Goal: Navigation & Orientation: Find specific page/section

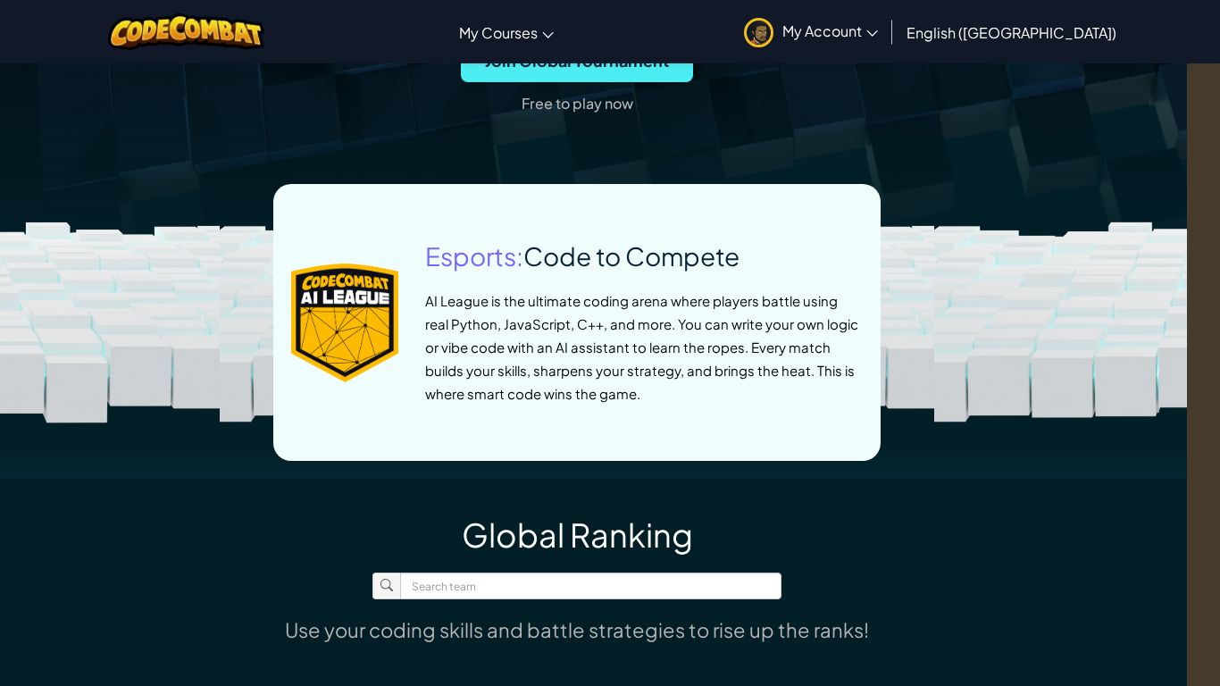
scroll to position [716, 33]
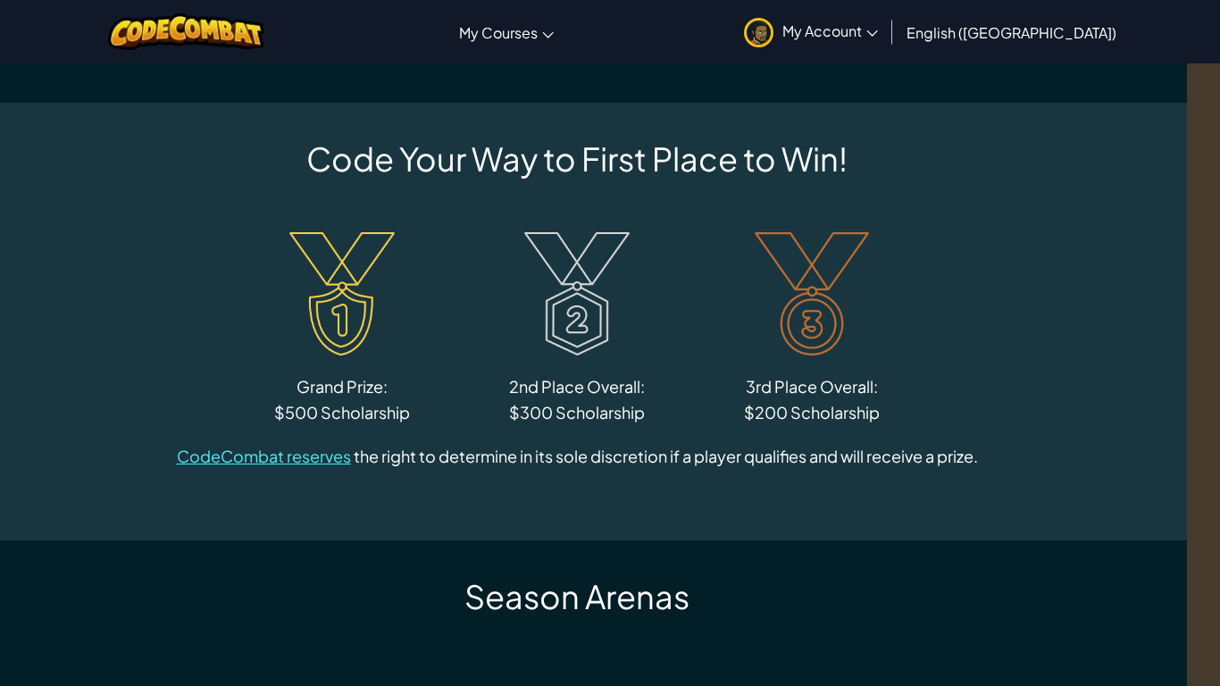
scroll to position [0, 33]
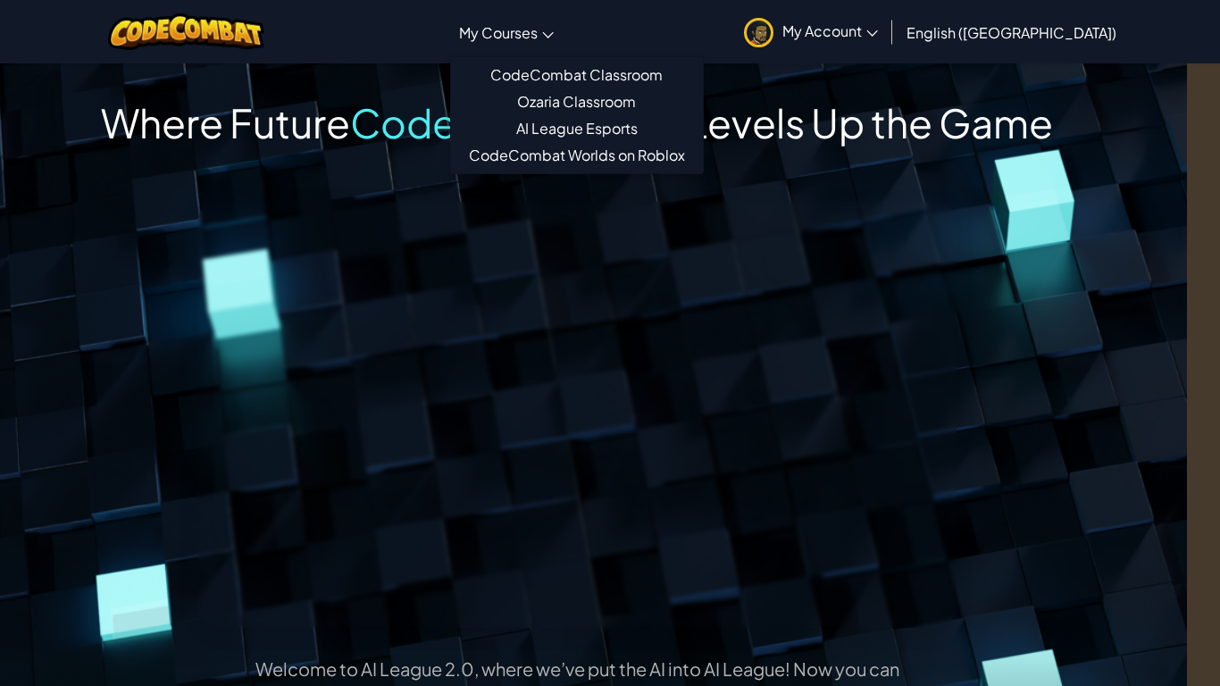
click at [563, 25] on link "My Courses" at bounding box center [506, 32] width 113 height 48
click at [538, 32] on span "My Courses" at bounding box center [498, 32] width 79 height 19
click at [629, 94] on link "Ozaria Classroom" at bounding box center [577, 101] width 252 height 27
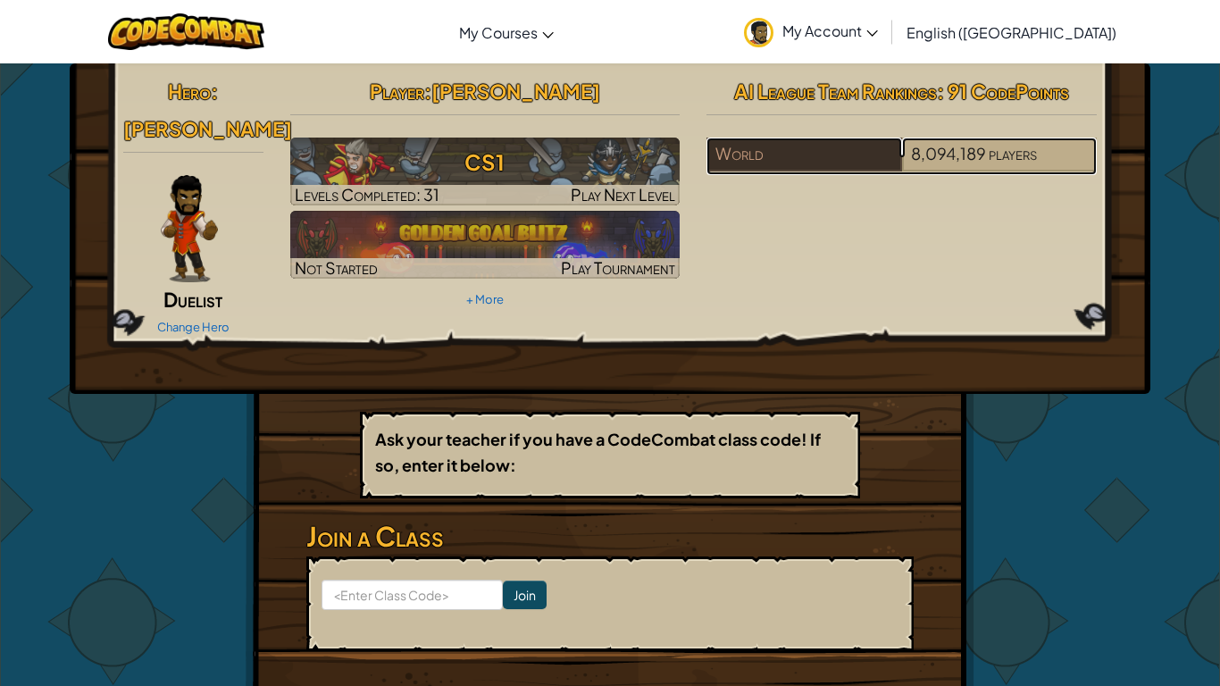
click at [1014, 146] on span "players" at bounding box center [1012, 153] width 48 height 21
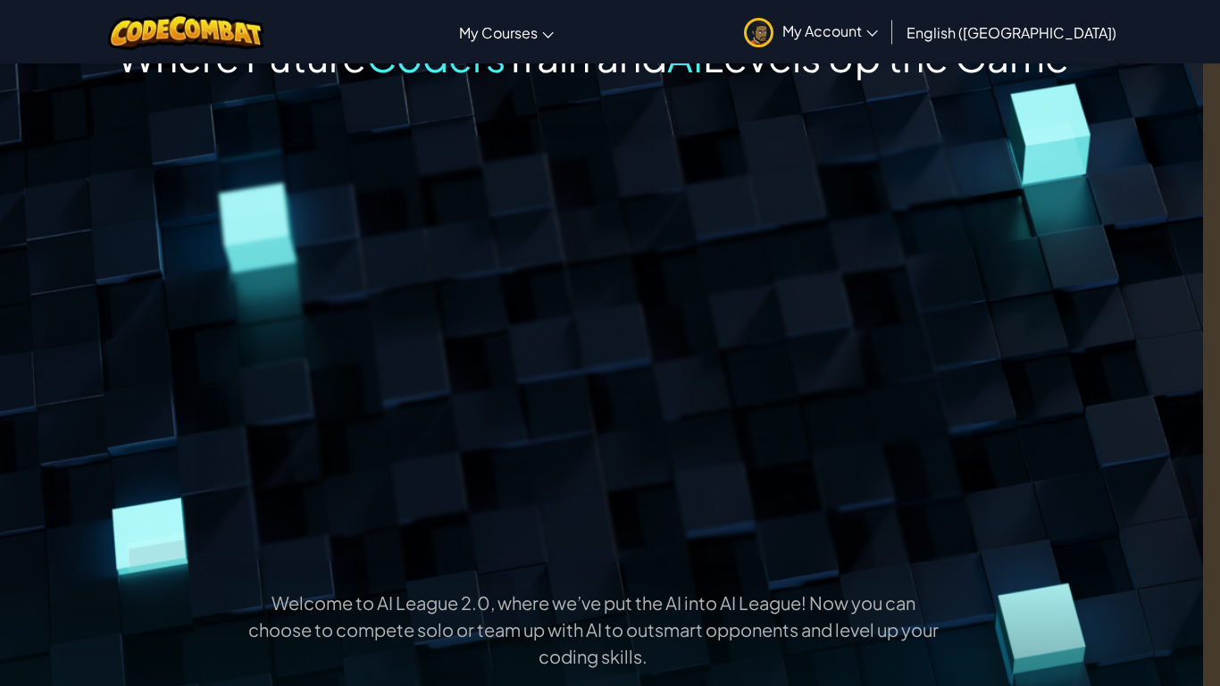
scroll to position [0, 17]
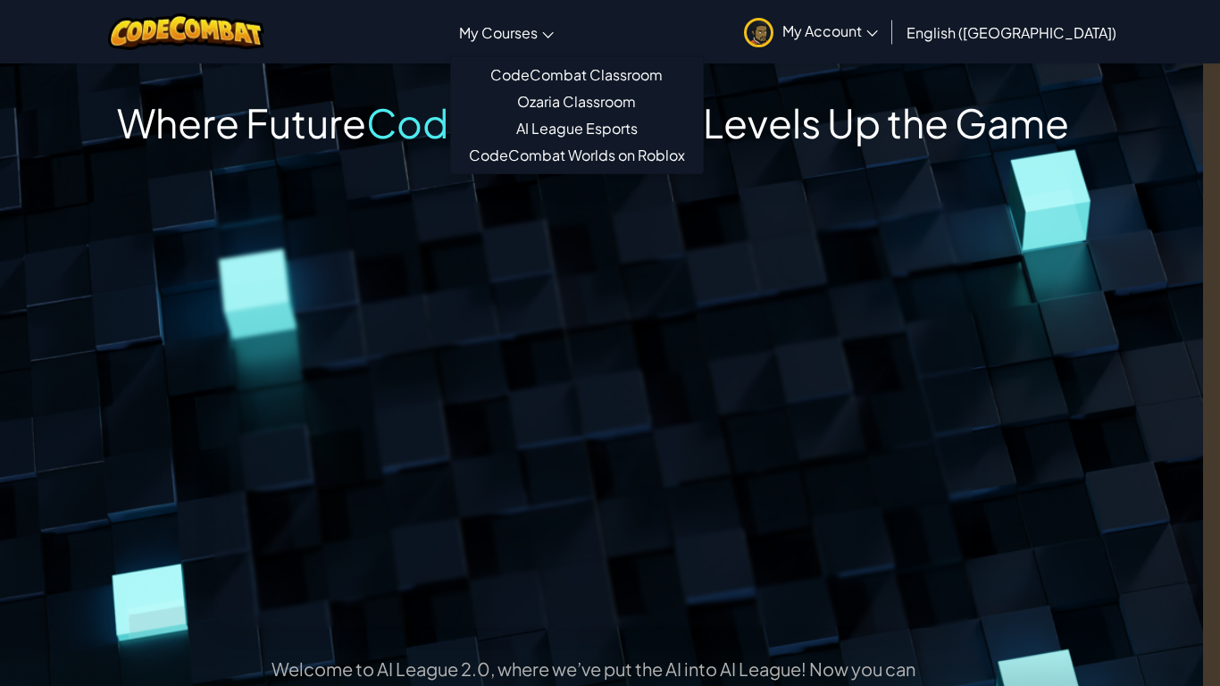
click at [538, 39] on span "My Courses" at bounding box center [498, 32] width 79 height 19
click at [631, 131] on link "AI League Esports" at bounding box center [577, 128] width 252 height 27
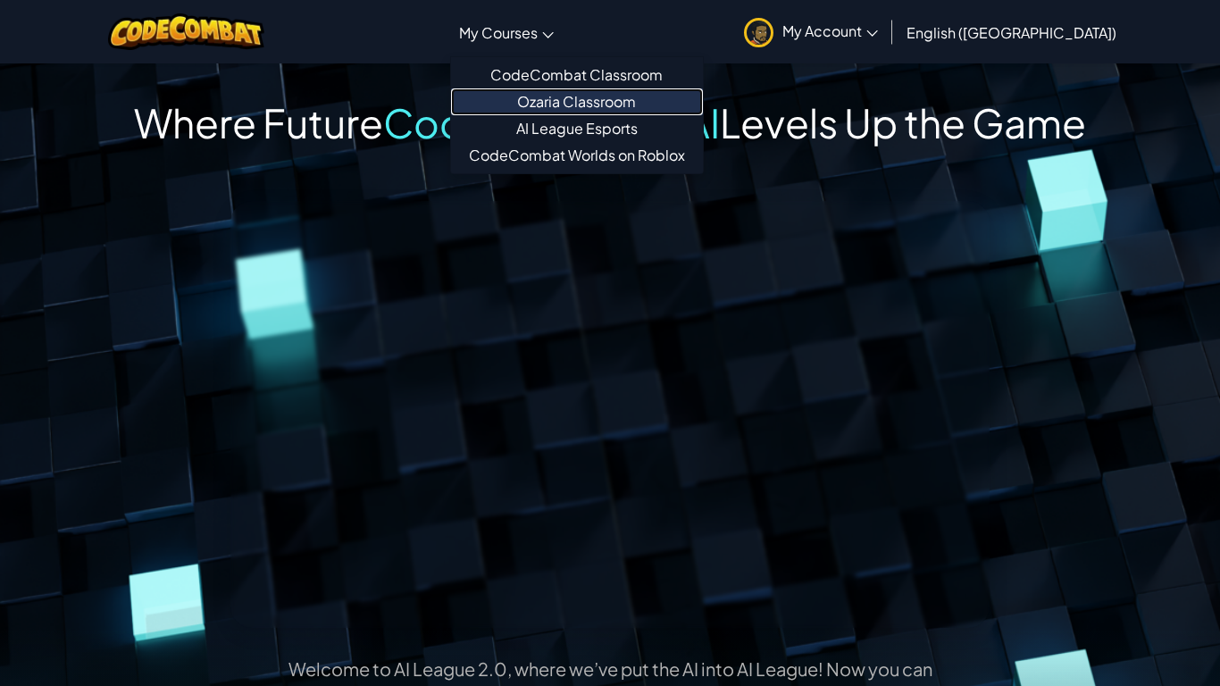
click at [614, 97] on link "Ozaria Classroom" at bounding box center [577, 101] width 252 height 27
